Goal: Navigation & Orientation: Find specific page/section

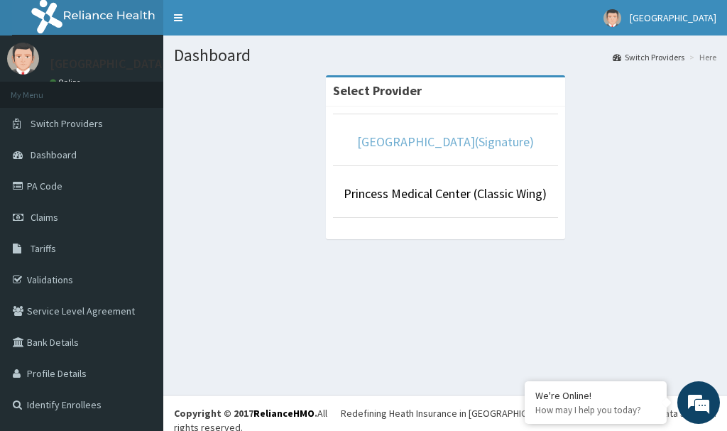
click at [480, 138] on link "[GEOGRAPHIC_DATA](Signature)" at bounding box center [445, 141] width 177 height 16
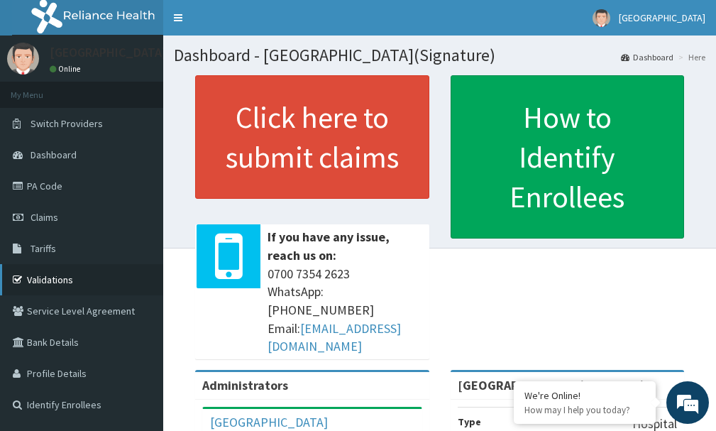
click at [50, 275] on link "Validations" at bounding box center [81, 279] width 163 height 31
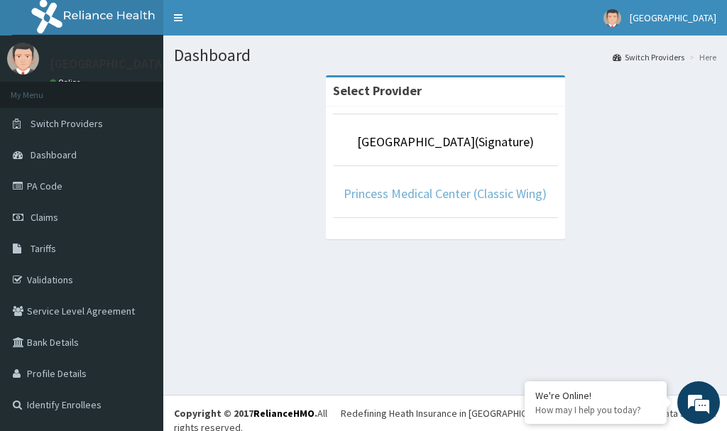
click at [472, 196] on link "Princess Medical Center (Classic Wing)" at bounding box center [444, 193] width 203 height 16
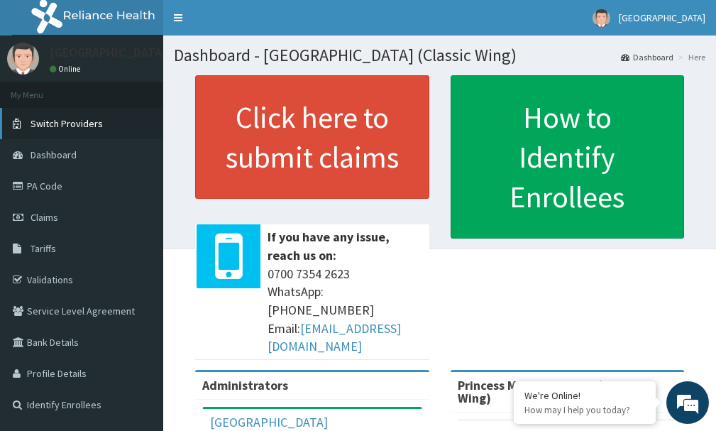
click at [73, 127] on span "Switch Providers" at bounding box center [67, 123] width 72 height 13
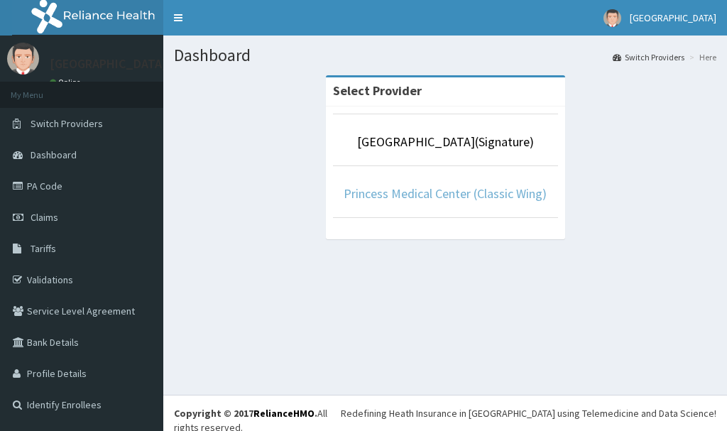
click at [426, 192] on link "Princess Medical Center (Classic Wing)" at bounding box center [444, 193] width 203 height 16
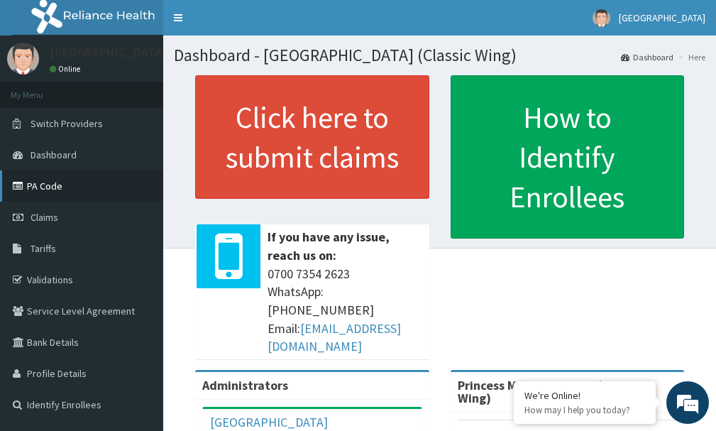
click at [87, 193] on link "PA Code" at bounding box center [81, 185] width 163 height 31
